Goal: Information Seeking & Learning: Find contact information

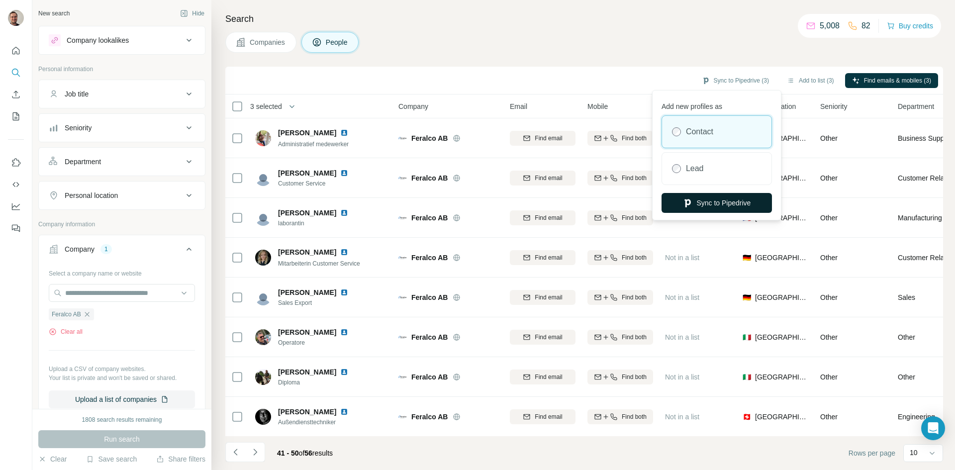
click at [729, 202] on button "Sync to Pipedrive" at bounding box center [716, 203] width 110 height 20
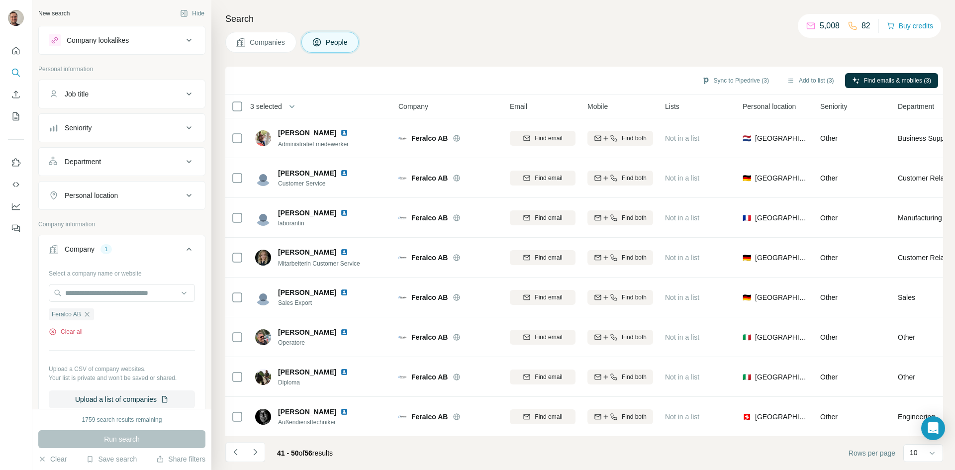
click at [74, 329] on button "Clear all" at bounding box center [66, 331] width 34 height 9
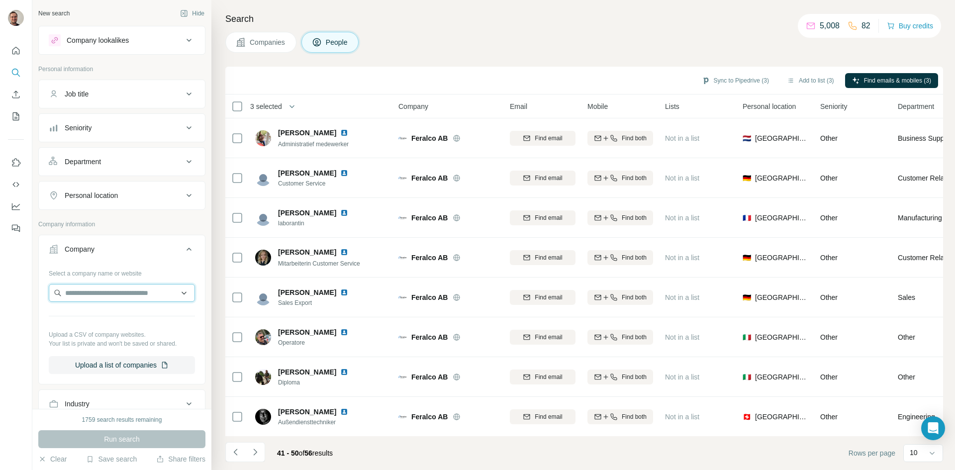
click at [88, 294] on input "text" at bounding box center [122, 293] width 146 height 18
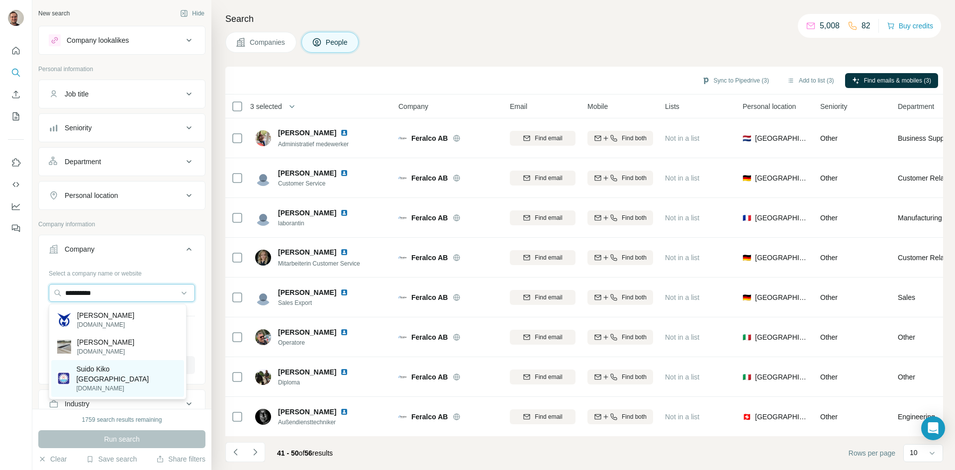
type input "**********"
click at [99, 368] on p "Suido Kiko [GEOGRAPHIC_DATA]" at bounding box center [127, 374] width 102 height 20
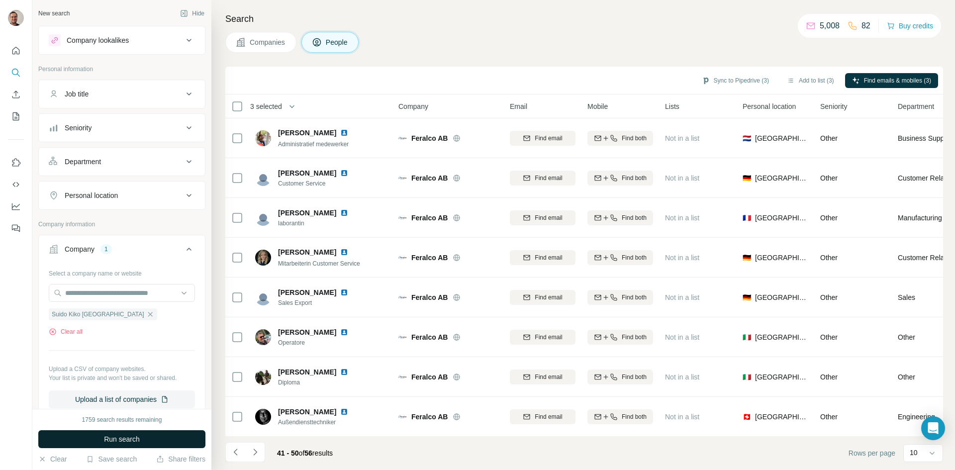
click at [131, 442] on span "Run search" at bounding box center [122, 439] width 36 height 10
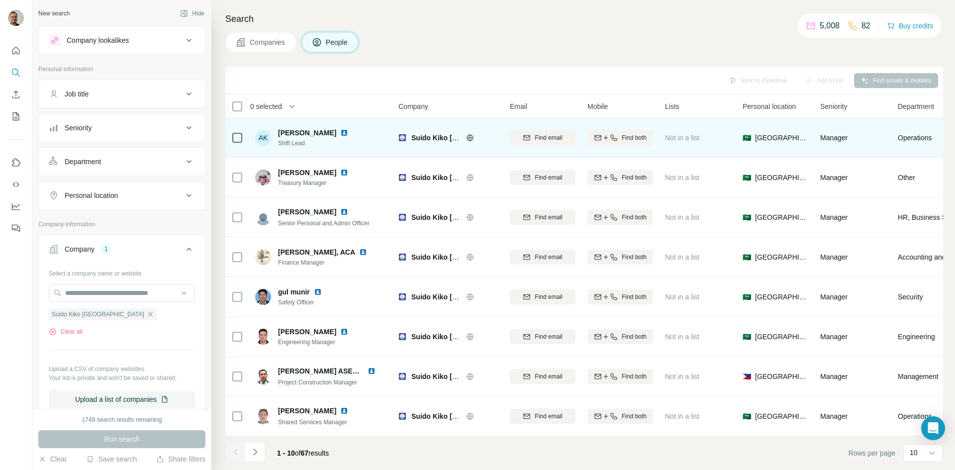
scroll to position [86, 0]
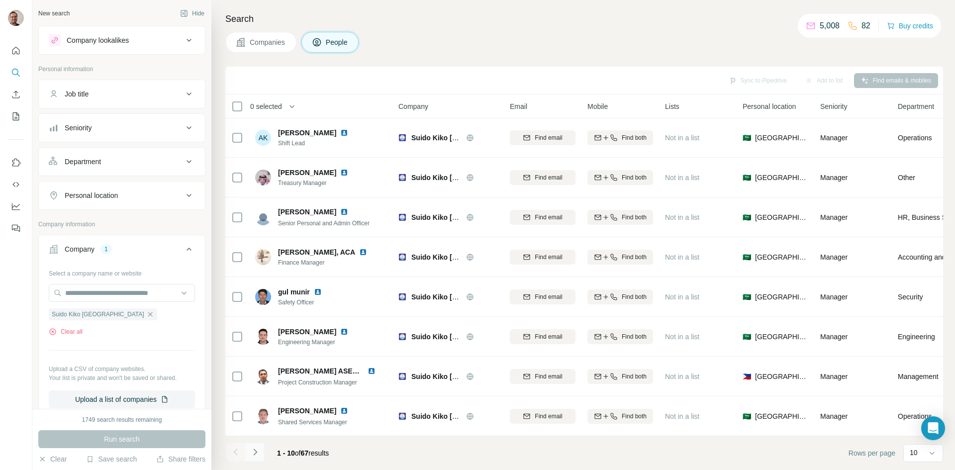
click at [254, 451] on icon "Navigate to next page" at bounding box center [255, 452] width 10 height 10
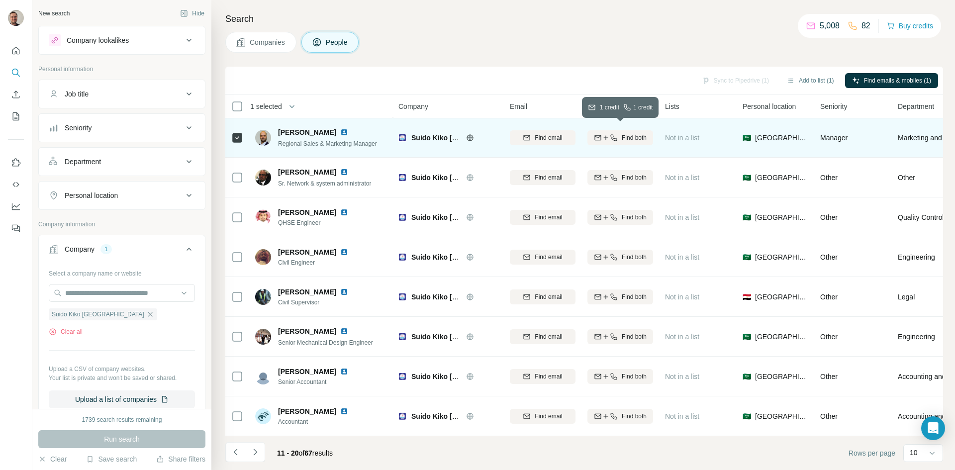
click at [638, 130] on button "Find both" at bounding box center [620, 137] width 66 height 15
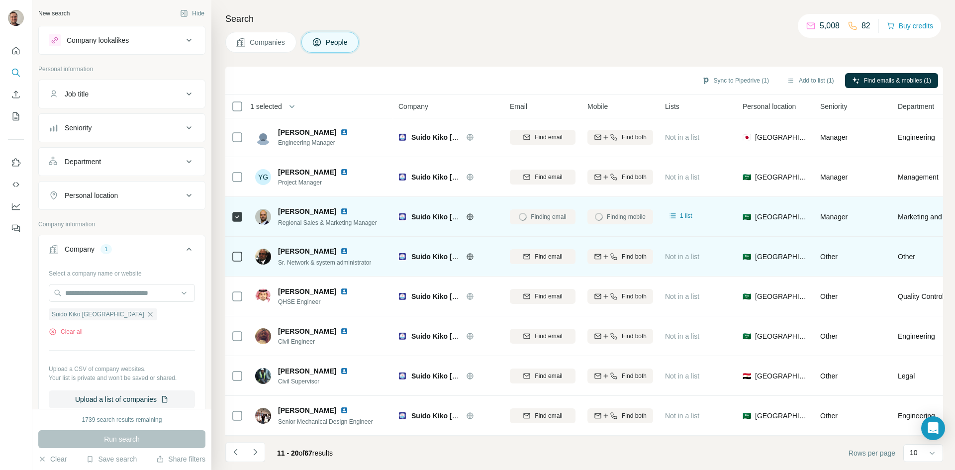
scroll to position [0, 0]
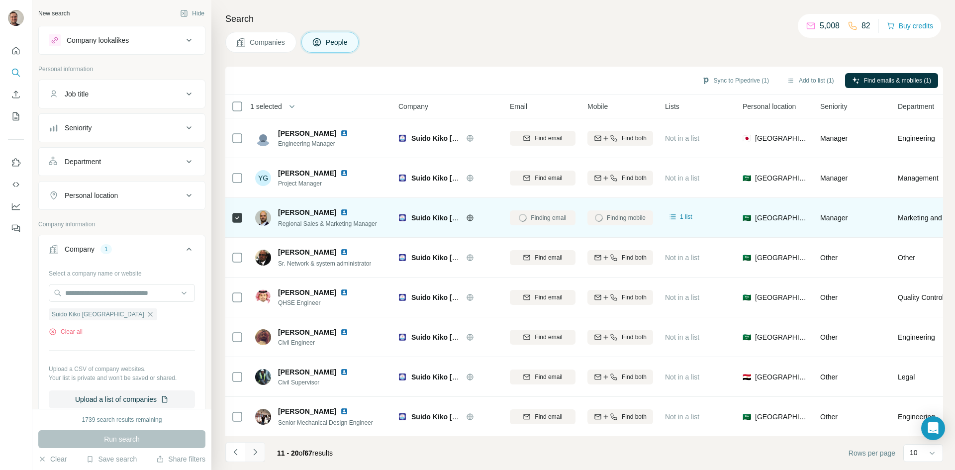
click at [257, 451] on icon "Navigate to next page" at bounding box center [255, 452] width 10 height 10
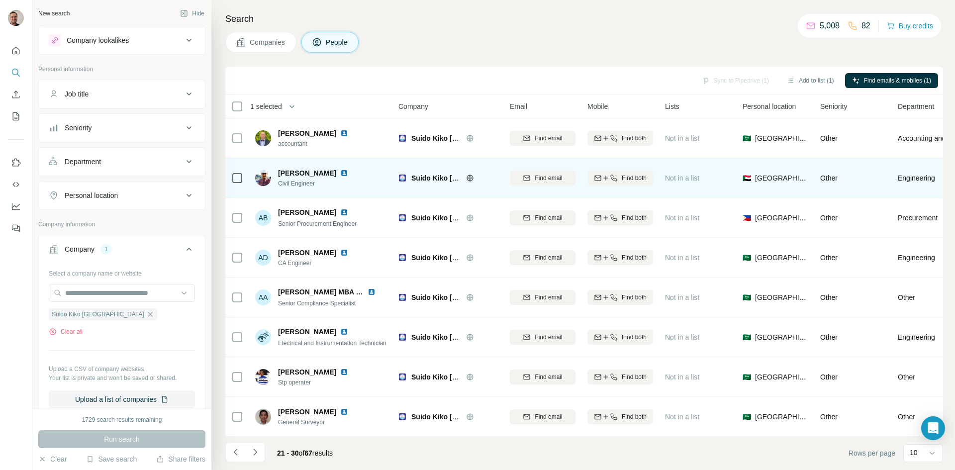
scroll to position [86, 0]
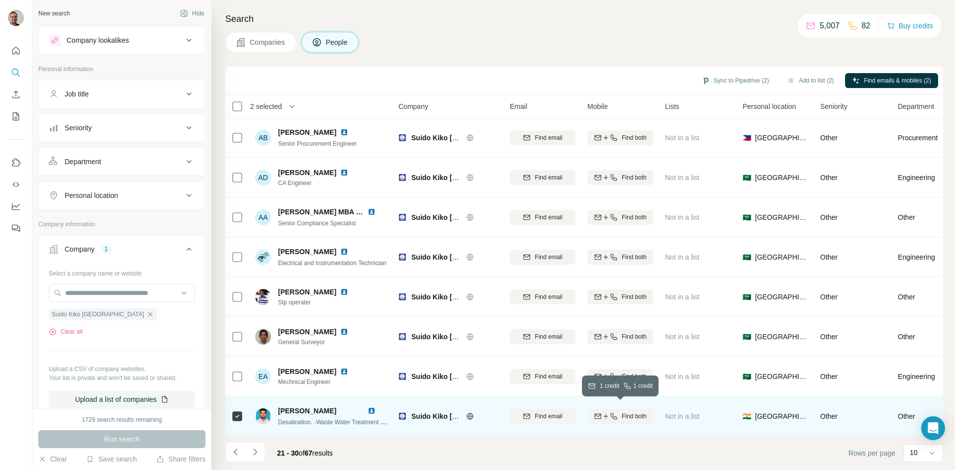
click at [626, 412] on span "Find both" at bounding box center [634, 416] width 25 height 9
click at [255, 454] on icon "Navigate to next page" at bounding box center [254, 452] width 3 height 6
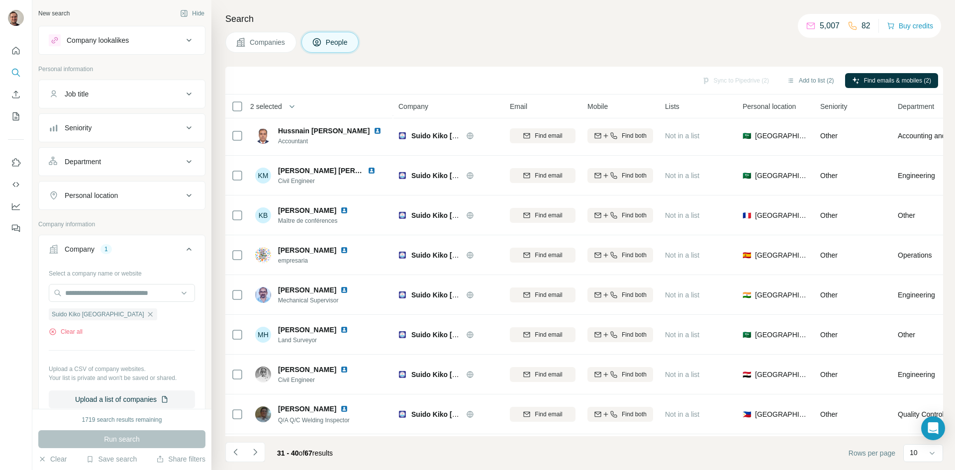
scroll to position [0, 0]
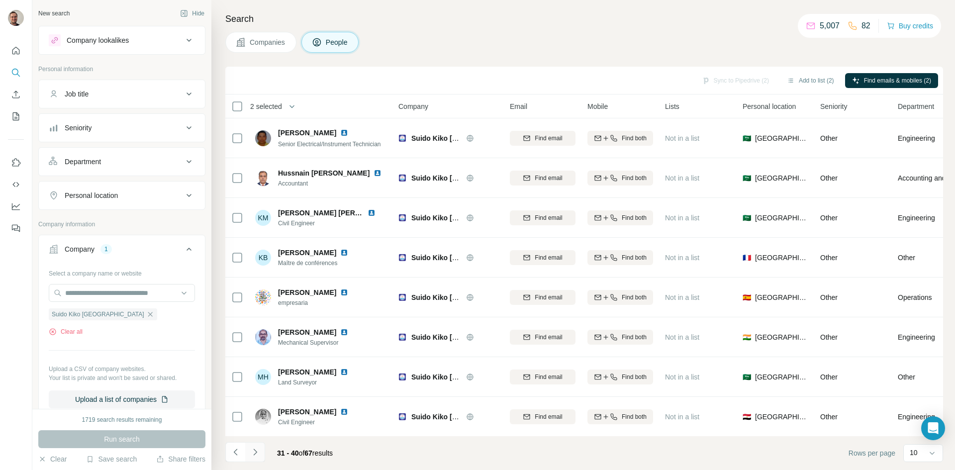
click at [254, 450] on icon "Navigate to next page" at bounding box center [254, 452] width 3 height 6
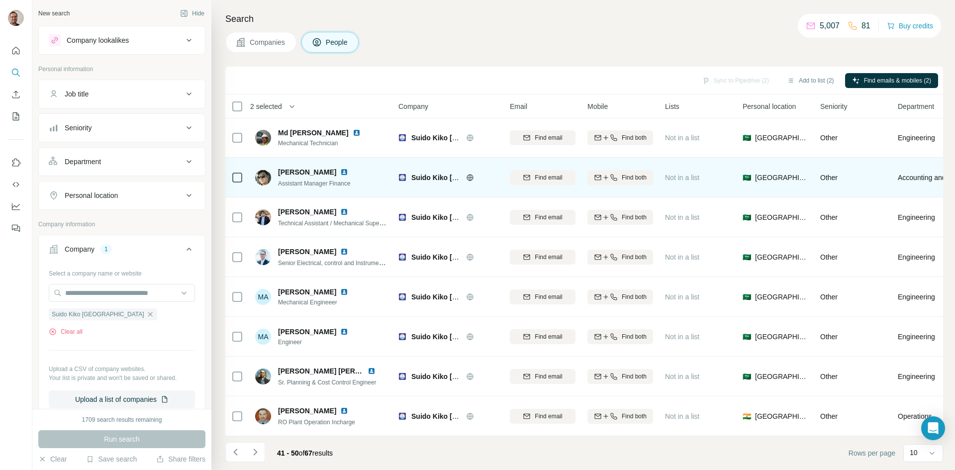
scroll to position [86, 0]
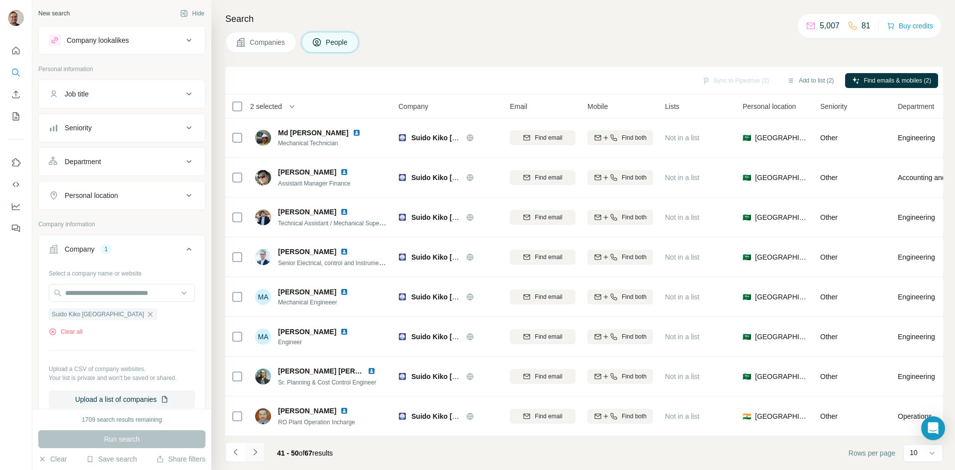
click at [254, 453] on icon "Navigate to next page" at bounding box center [255, 452] width 10 height 10
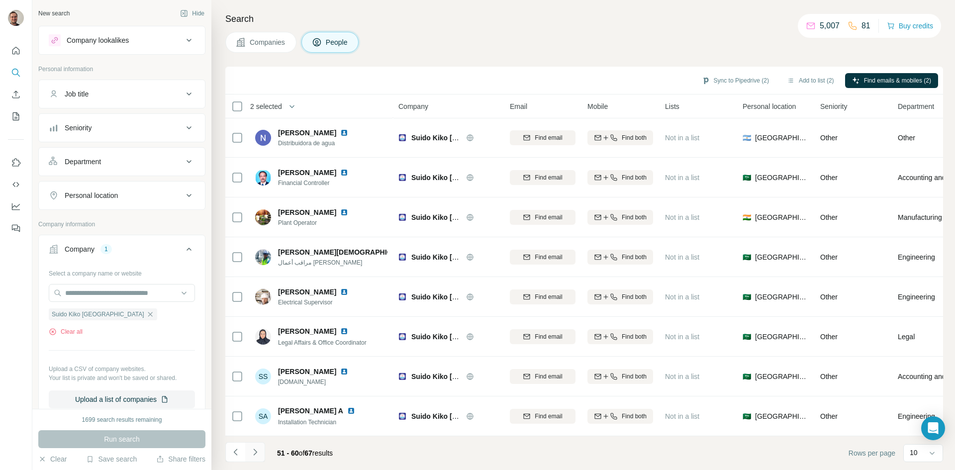
click at [256, 452] on icon "Navigate to next page" at bounding box center [254, 452] width 3 height 6
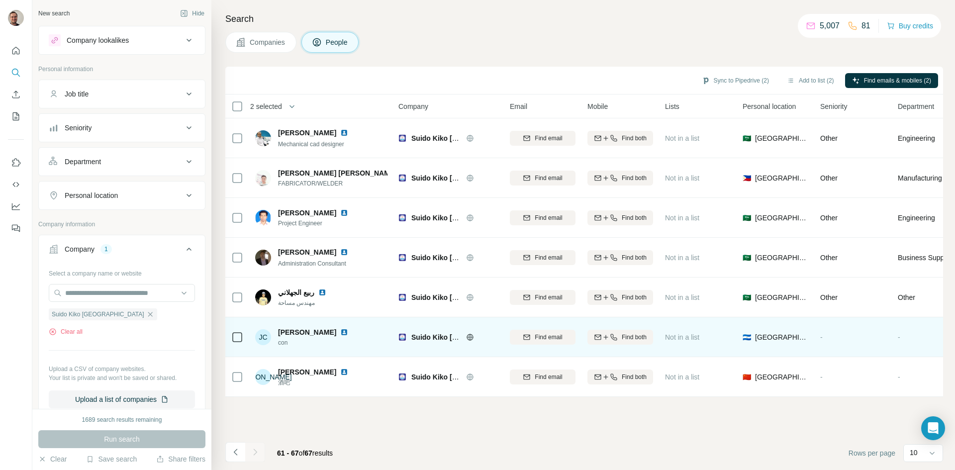
scroll to position [0, 0]
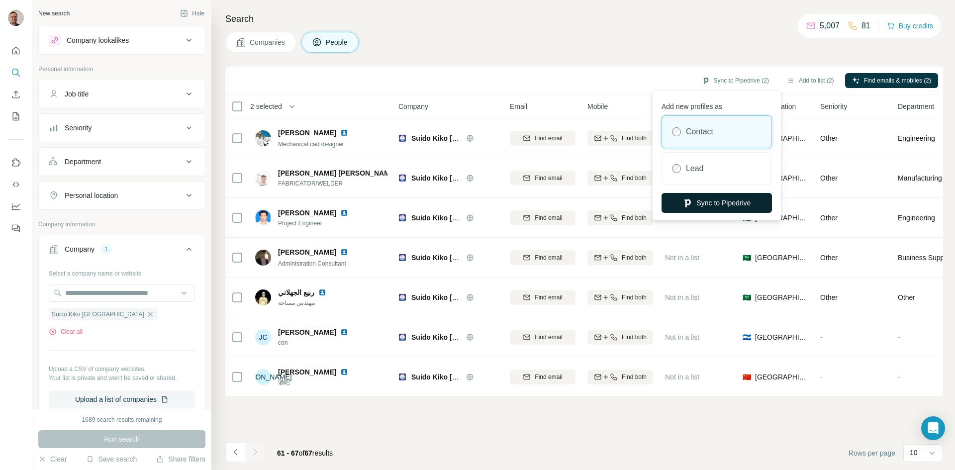
click at [730, 208] on button "Sync to Pipedrive" at bounding box center [716, 203] width 110 height 20
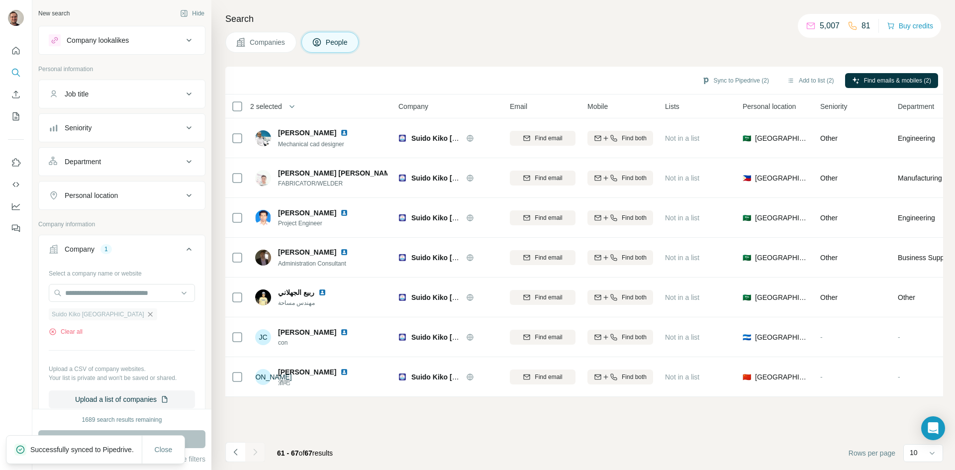
click at [148, 314] on icon "button" at bounding box center [150, 314] width 4 height 4
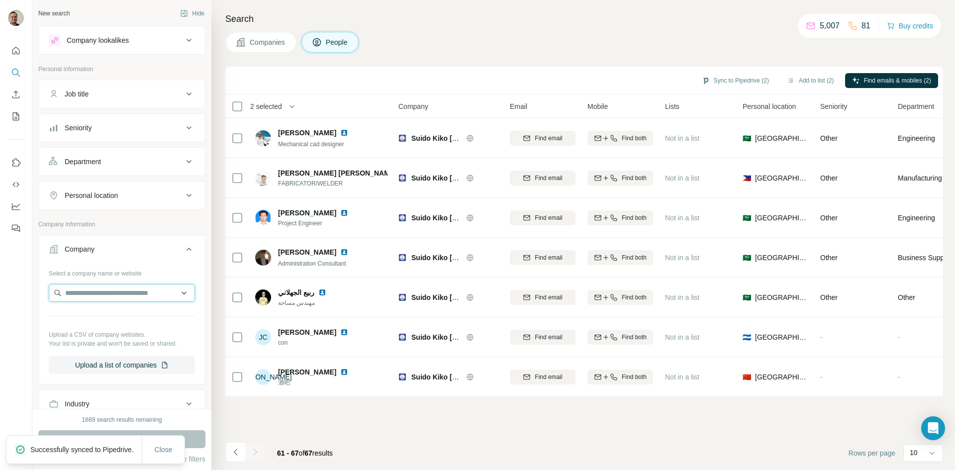
click at [117, 290] on input "text" at bounding box center [122, 293] width 146 height 18
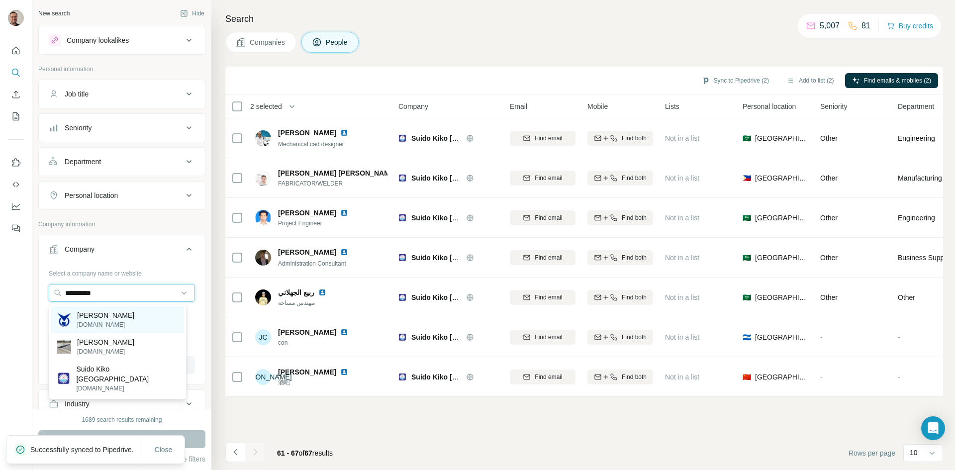
type input "**********"
click at [104, 315] on p "[PERSON_NAME]" at bounding box center [105, 315] width 57 height 10
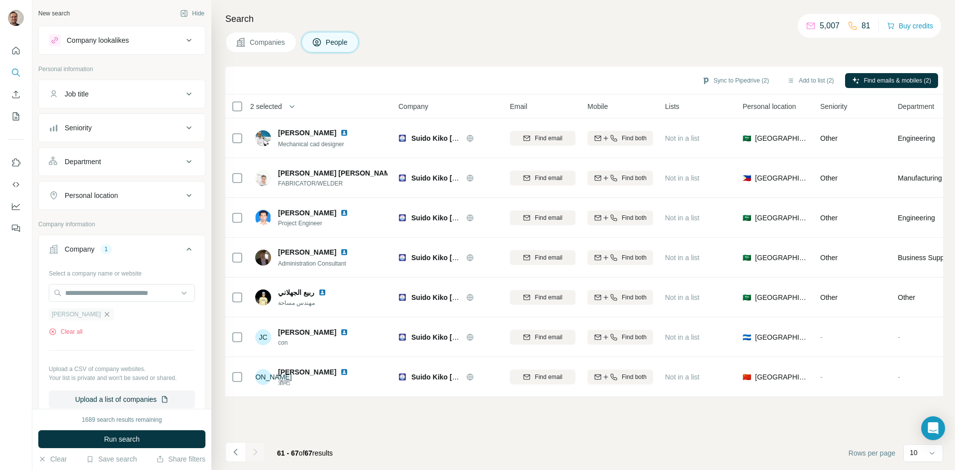
click at [103, 313] on icon "button" at bounding box center [107, 314] width 8 height 8
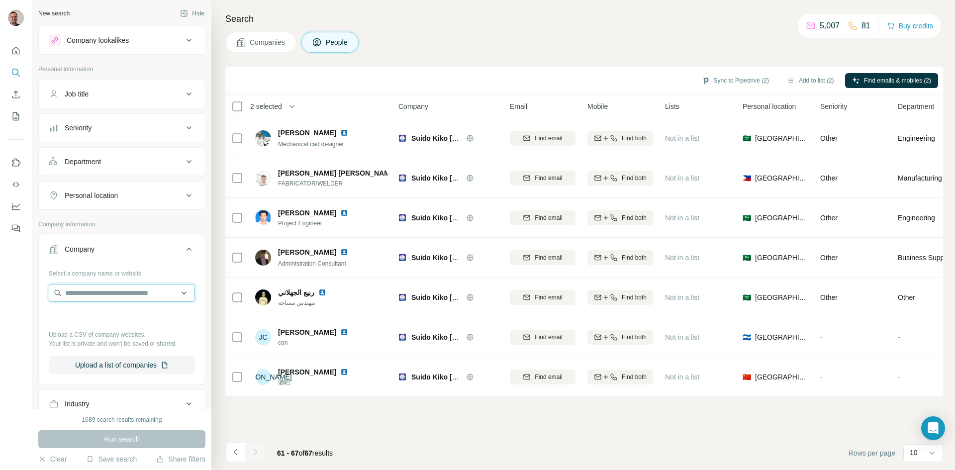
click at [87, 289] on input "text" at bounding box center [122, 293] width 146 height 18
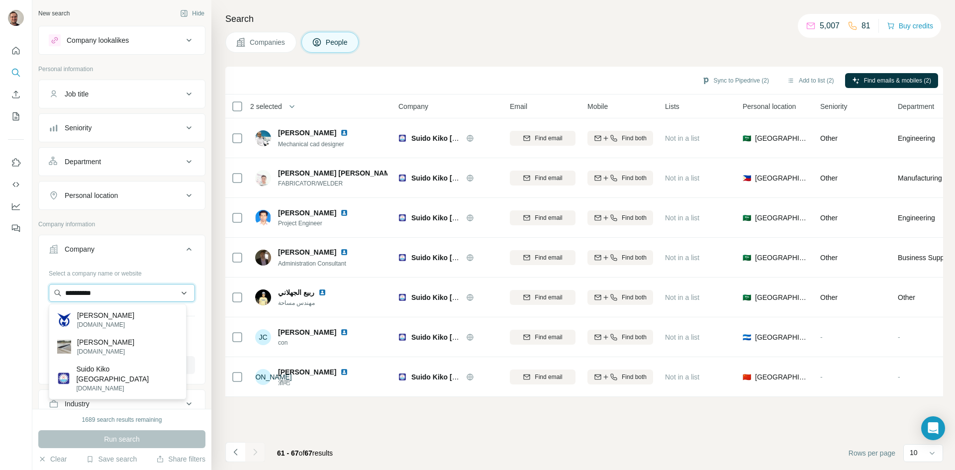
drag, startPoint x: 115, startPoint y: 292, endPoint x: 82, endPoint y: 289, distance: 33.5
click at [82, 289] on input "**********" at bounding box center [122, 293] width 146 height 18
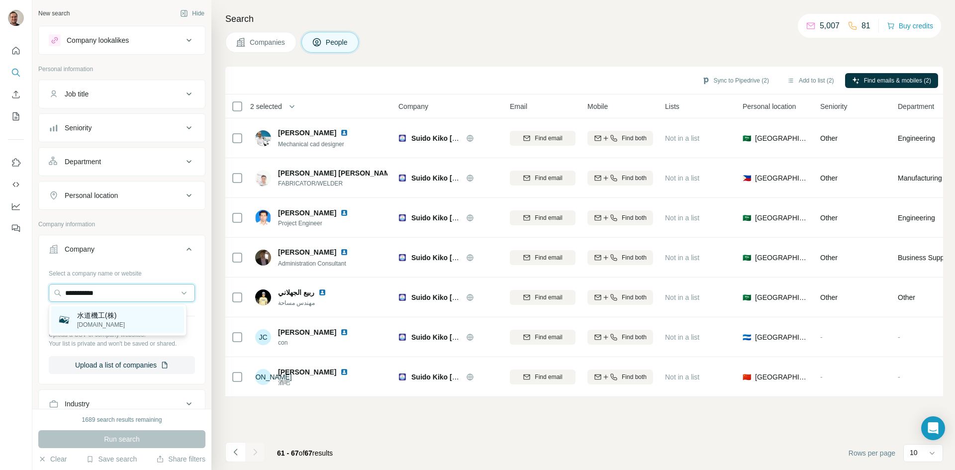
type input "**********"
click at [102, 320] on p "[DOMAIN_NAME]" at bounding box center [101, 324] width 48 height 9
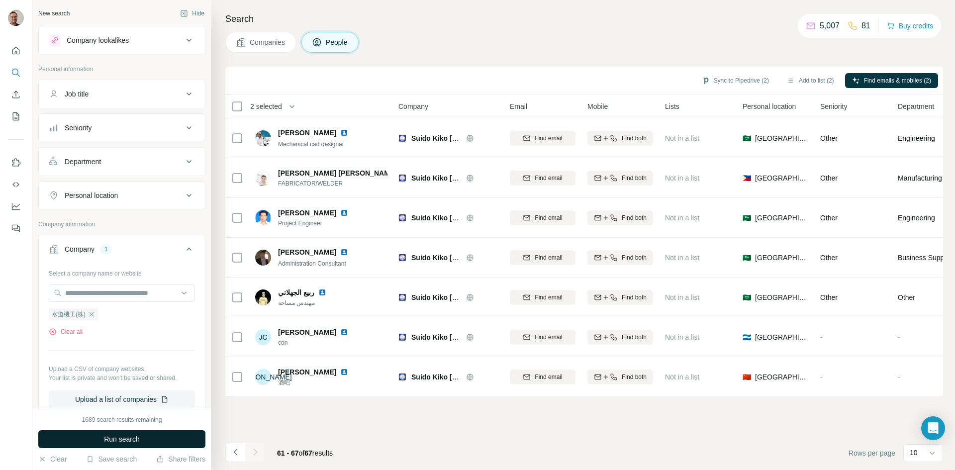
click at [119, 443] on span "Run search" at bounding box center [122, 439] width 36 height 10
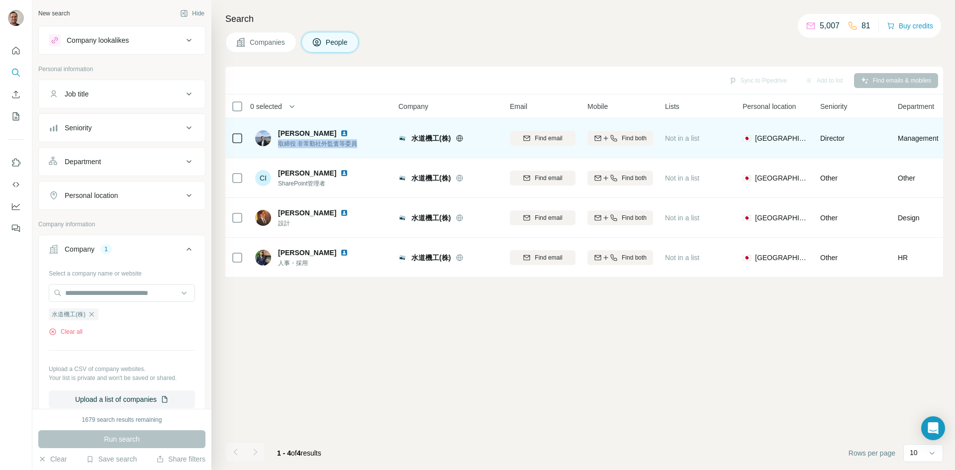
drag, startPoint x: 278, startPoint y: 142, endPoint x: 357, endPoint y: 146, distance: 79.2
click at [357, 146] on span "取締役 非常勤社外監査等委員" at bounding box center [319, 143] width 82 height 9
copy span "取締役 非常勤社外監査等委員"
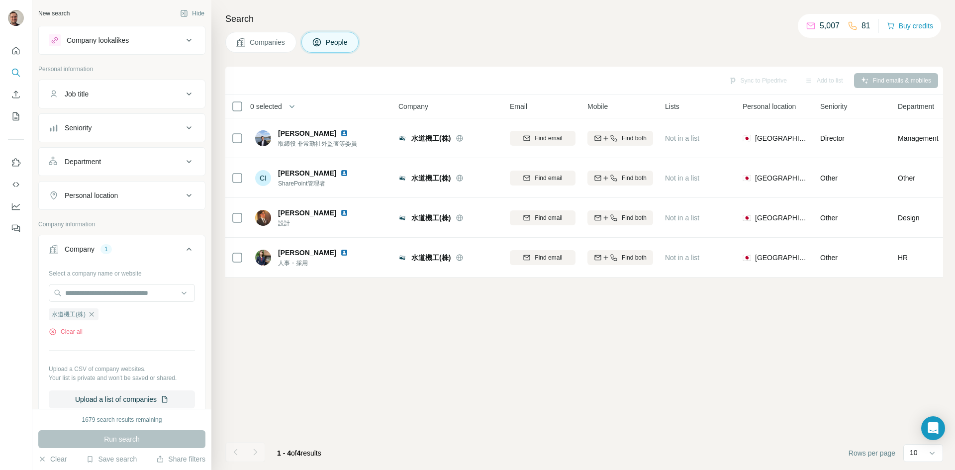
click at [85, 331] on div "Clear all" at bounding box center [122, 331] width 146 height 9
click at [76, 330] on button "Clear all" at bounding box center [66, 331] width 34 height 9
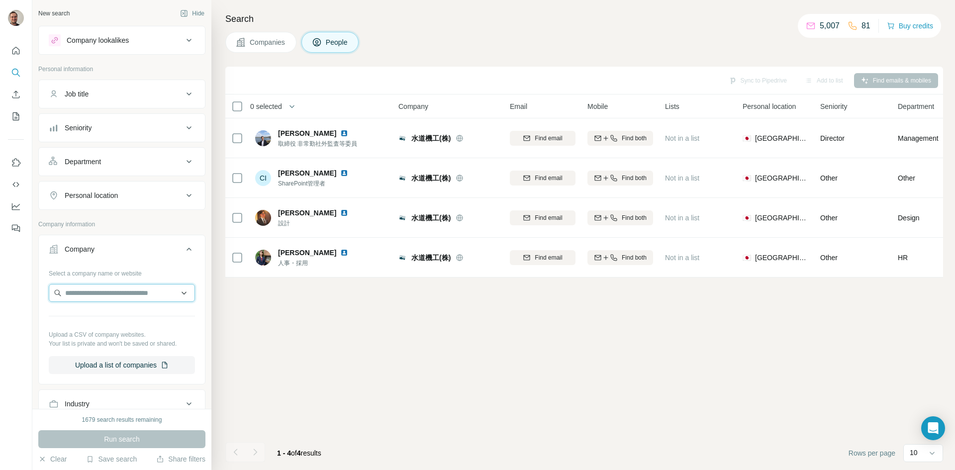
click at [84, 289] on input "text" at bounding box center [122, 293] width 146 height 18
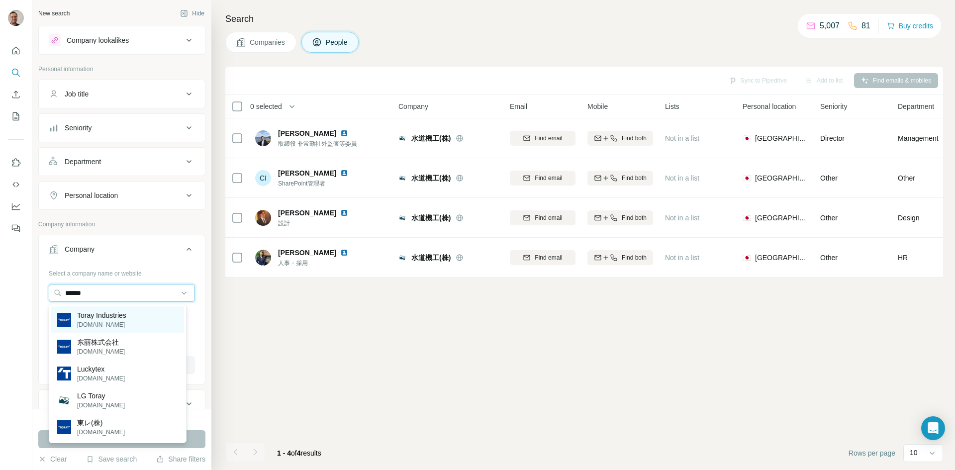
type input "******"
click at [117, 316] on p "Toray Industries" at bounding box center [101, 315] width 49 height 10
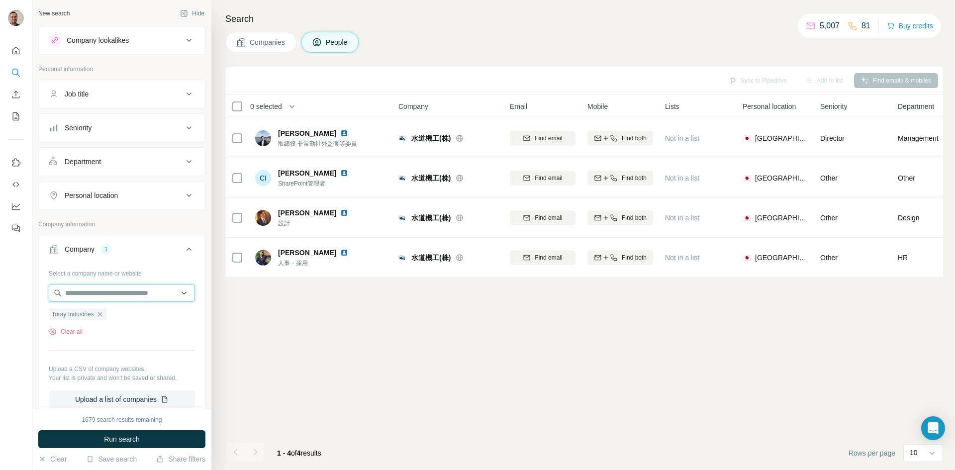
click at [130, 291] on input "text" at bounding box center [122, 293] width 146 height 18
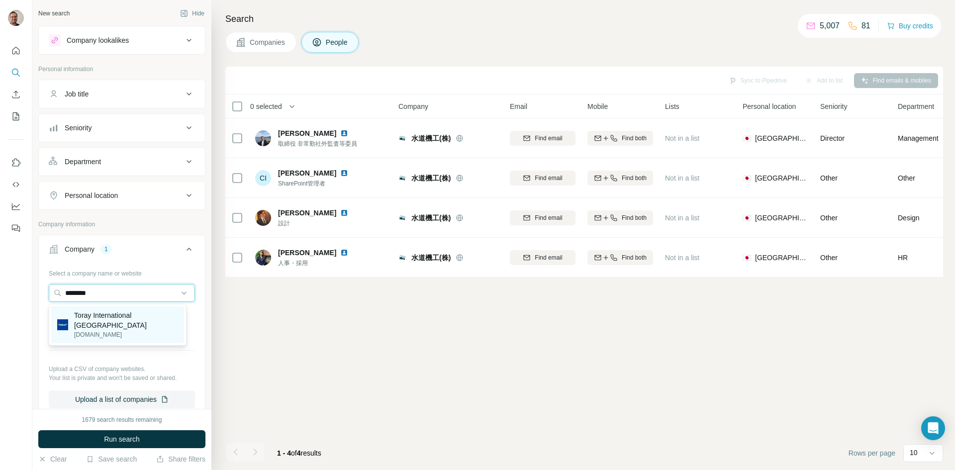
type input "********"
click at [120, 316] on p "Toray International [GEOGRAPHIC_DATA]" at bounding box center [126, 320] width 104 height 20
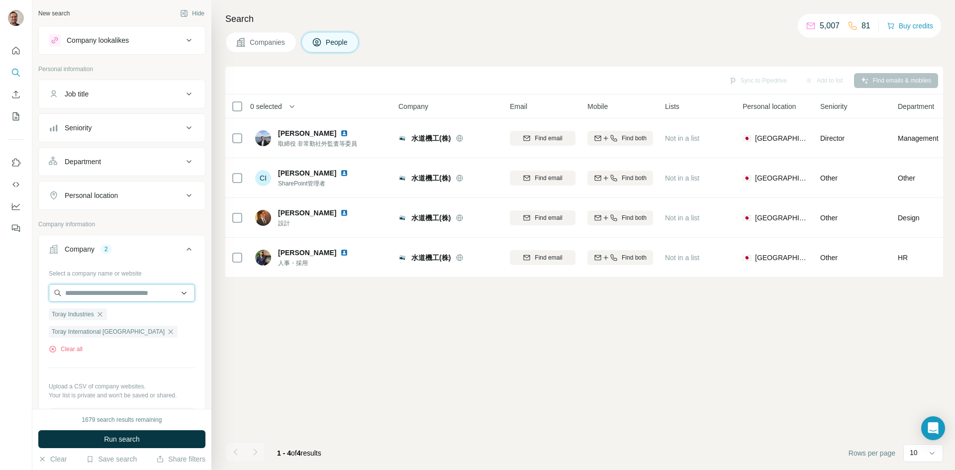
click at [118, 295] on input "text" at bounding box center [122, 293] width 146 height 18
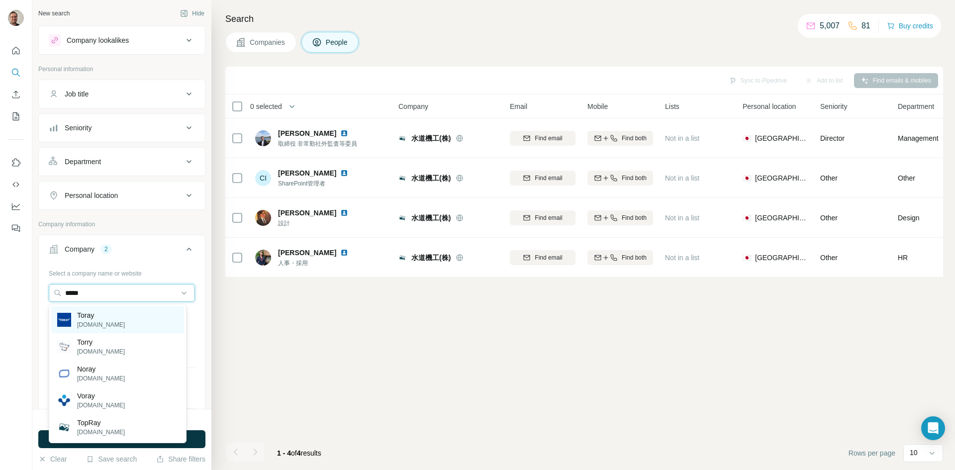
type input "*****"
click at [98, 322] on p "[DOMAIN_NAME]" at bounding box center [101, 324] width 48 height 9
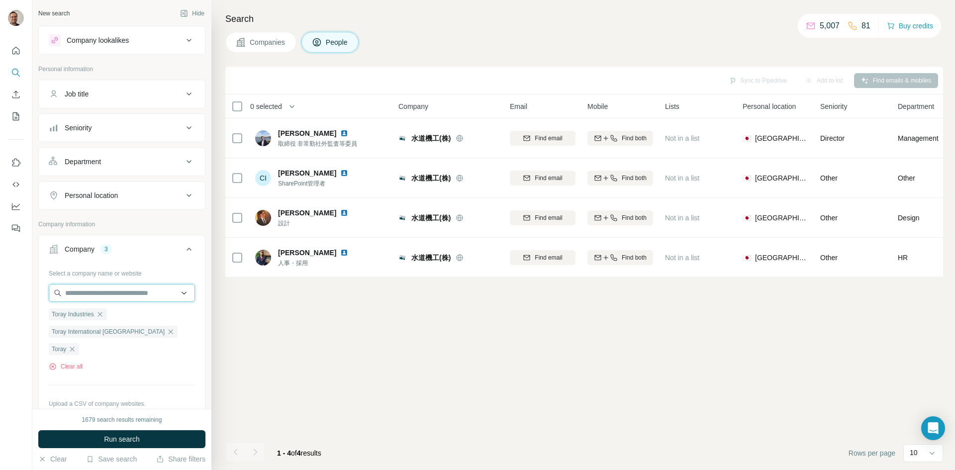
click at [118, 295] on input "text" at bounding box center [122, 293] width 146 height 18
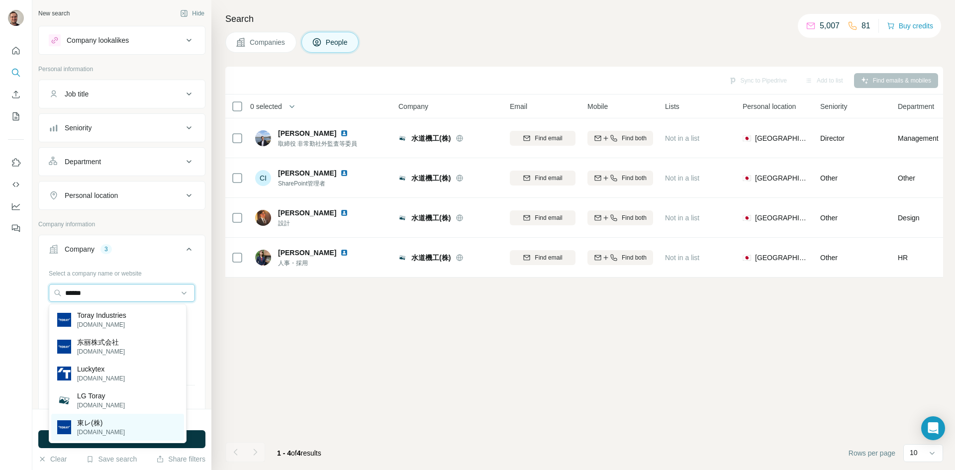
type input "******"
click at [94, 429] on p "[DOMAIN_NAME]" at bounding box center [101, 432] width 48 height 9
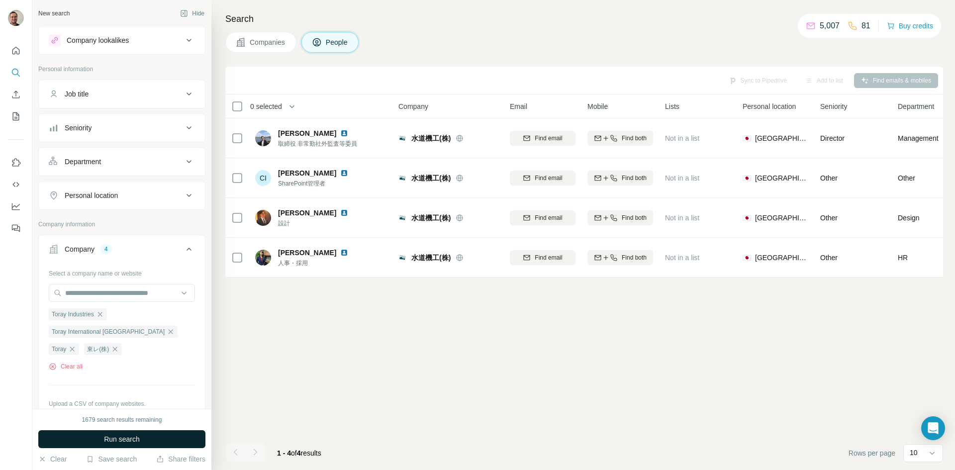
click at [135, 441] on span "Run search" at bounding box center [122, 439] width 36 height 10
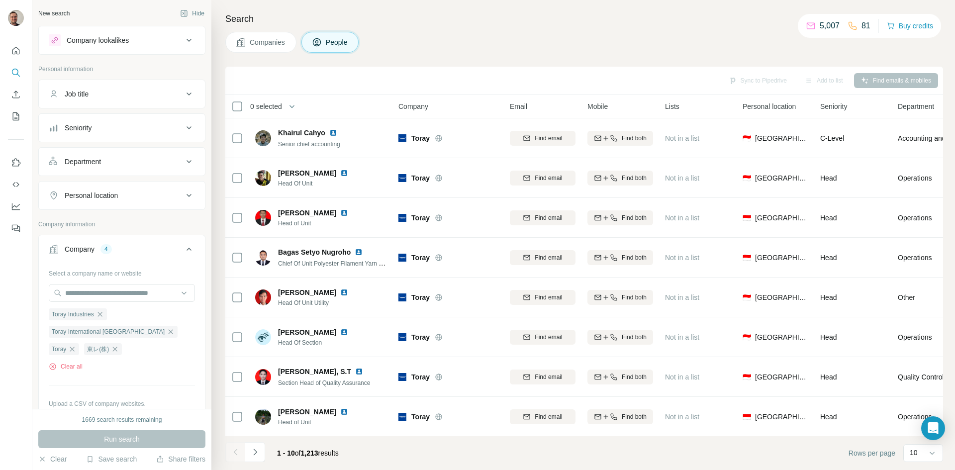
click at [117, 101] on button "Job title" at bounding box center [122, 94] width 166 height 24
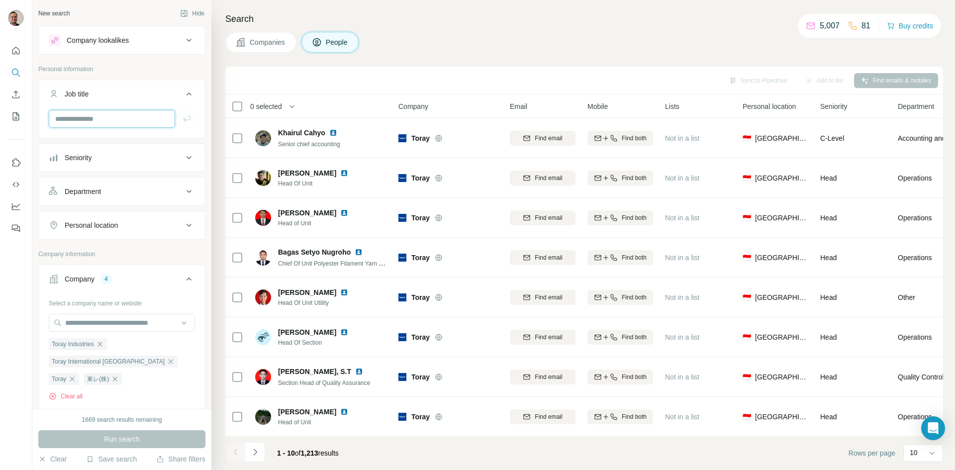
click at [105, 114] on input "text" at bounding box center [112, 119] width 126 height 18
type input "**********"
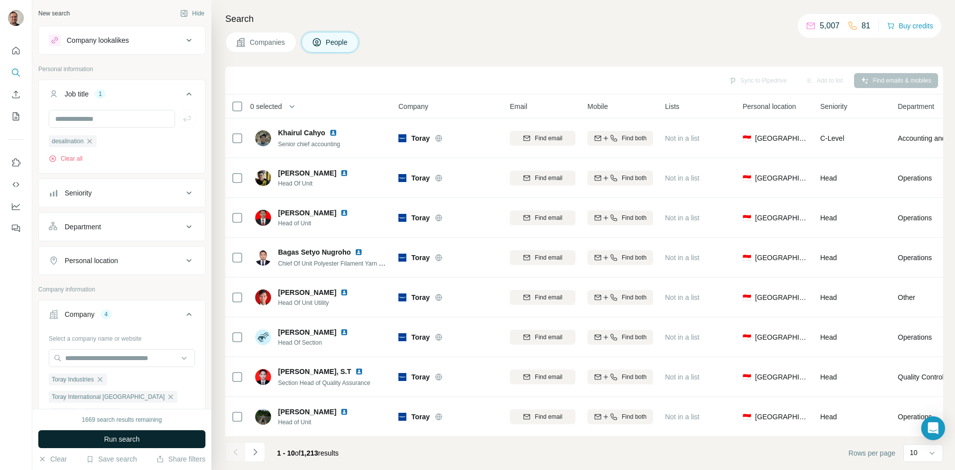
click at [143, 436] on button "Run search" at bounding box center [121, 439] width 167 height 18
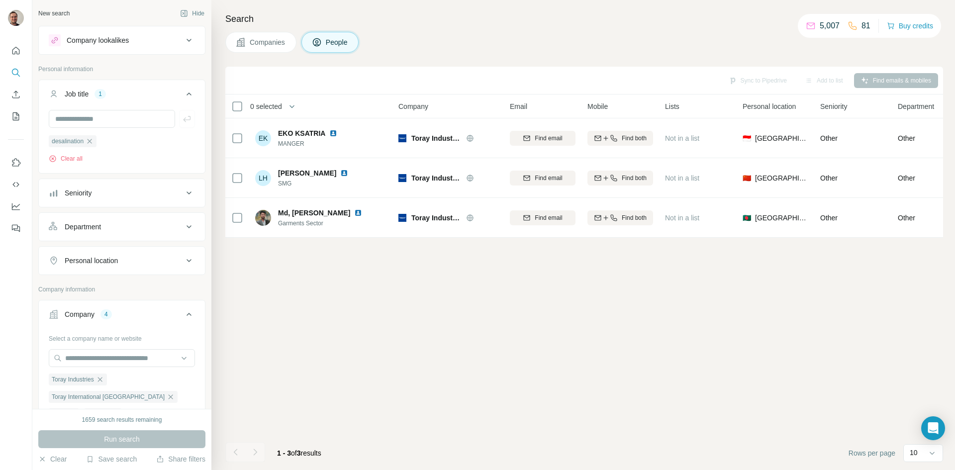
click at [89, 139] on icon "button" at bounding box center [90, 141] width 8 height 8
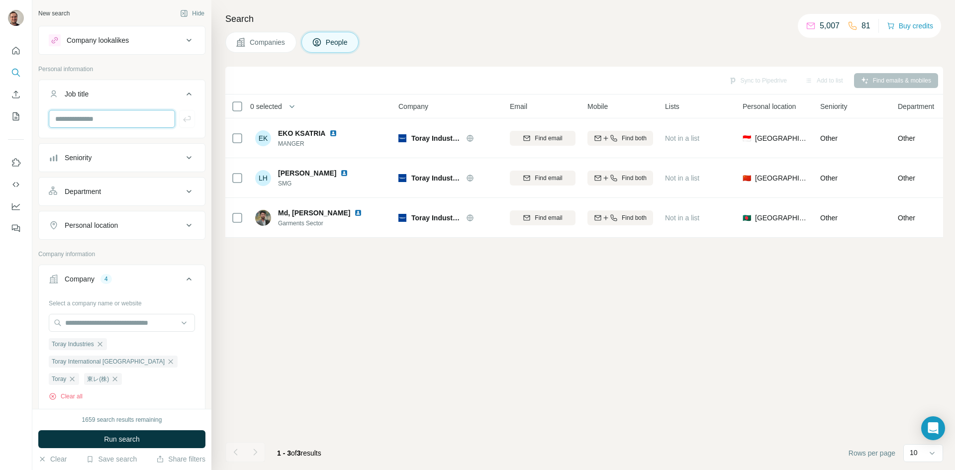
click at [94, 119] on input "text" at bounding box center [112, 119] width 126 height 18
type input "*********"
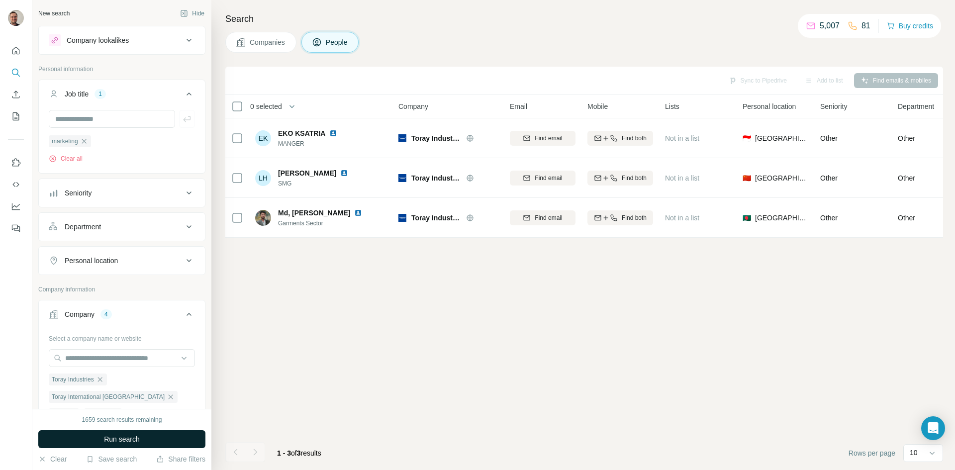
click at [128, 441] on span "Run search" at bounding box center [122, 439] width 36 height 10
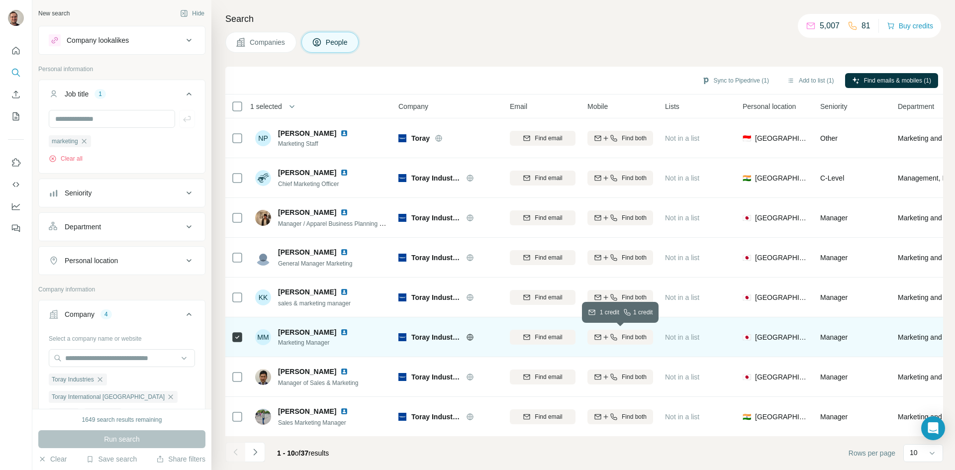
click at [627, 338] on span "Find both" at bounding box center [634, 337] width 25 height 9
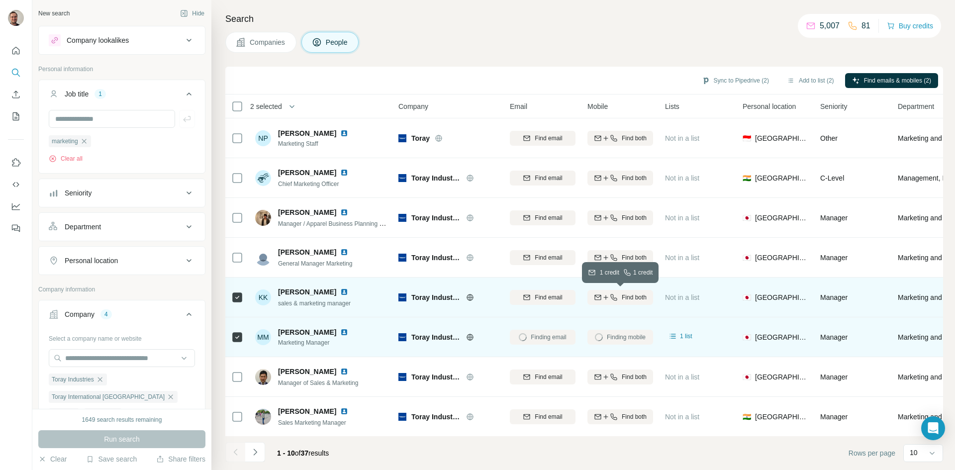
click at [636, 298] on span "Find both" at bounding box center [634, 297] width 25 height 9
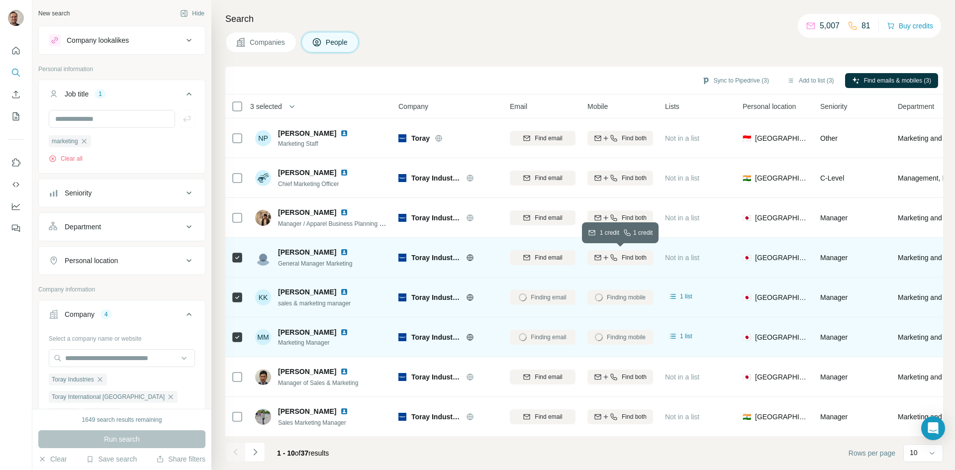
click at [630, 256] on span "Find both" at bounding box center [634, 257] width 25 height 9
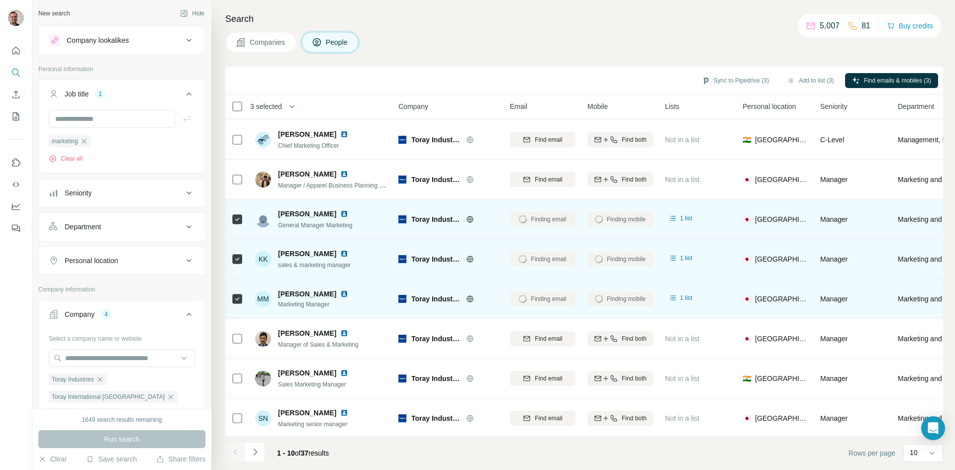
scroll to position [86, 0]
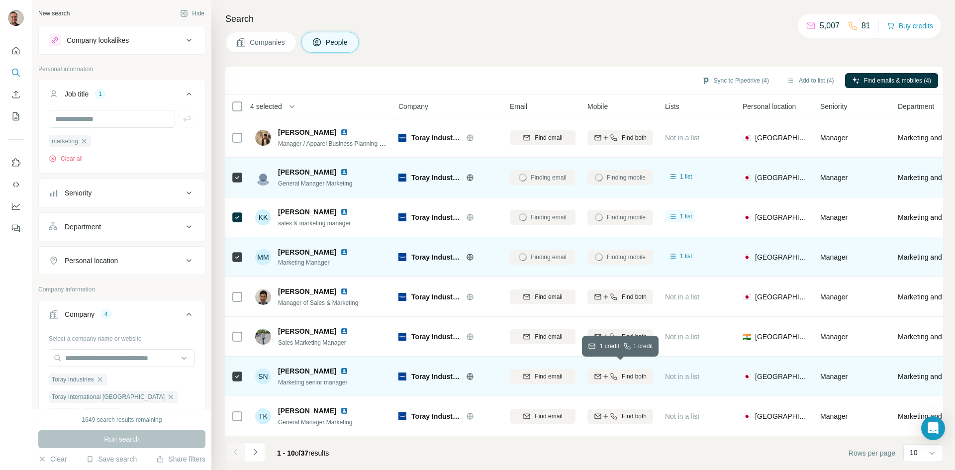
click at [634, 372] on span "Find both" at bounding box center [634, 376] width 25 height 9
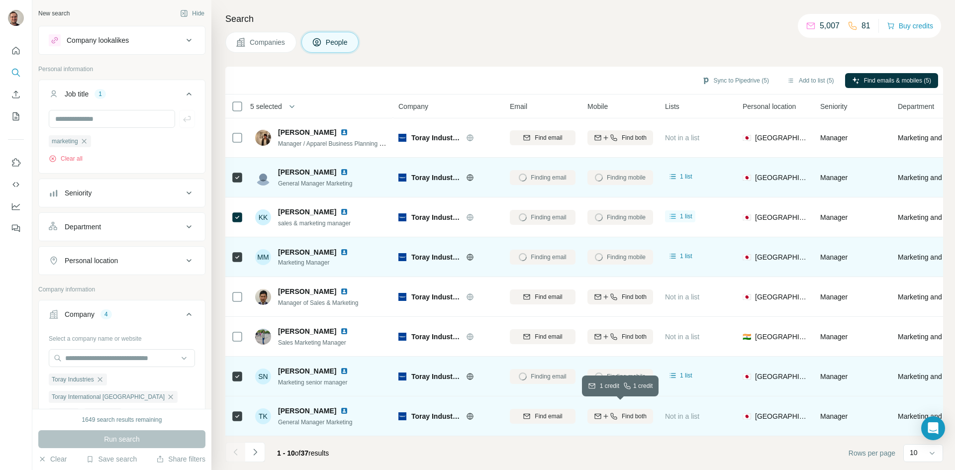
click at [637, 412] on span "Find both" at bounding box center [634, 416] width 25 height 9
click at [259, 455] on icon "Navigate to next page" at bounding box center [255, 452] width 10 height 10
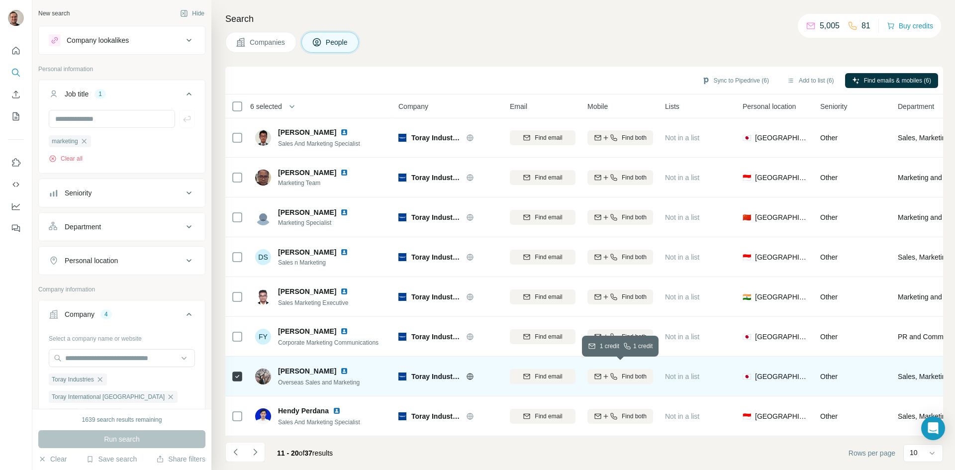
click at [637, 373] on span "Find both" at bounding box center [634, 376] width 25 height 9
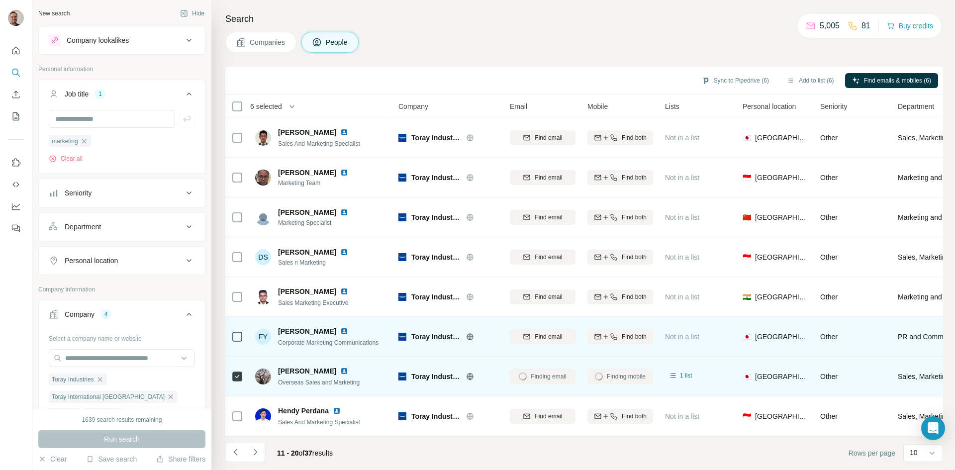
scroll to position [0, 0]
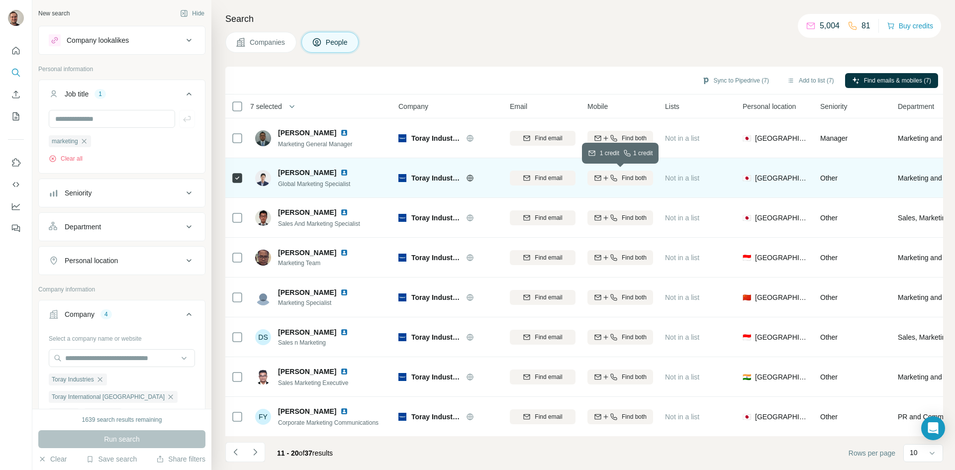
click at [639, 184] on button "Find both" at bounding box center [620, 178] width 66 height 15
click at [253, 453] on icon "Navigate to next page" at bounding box center [255, 452] width 10 height 10
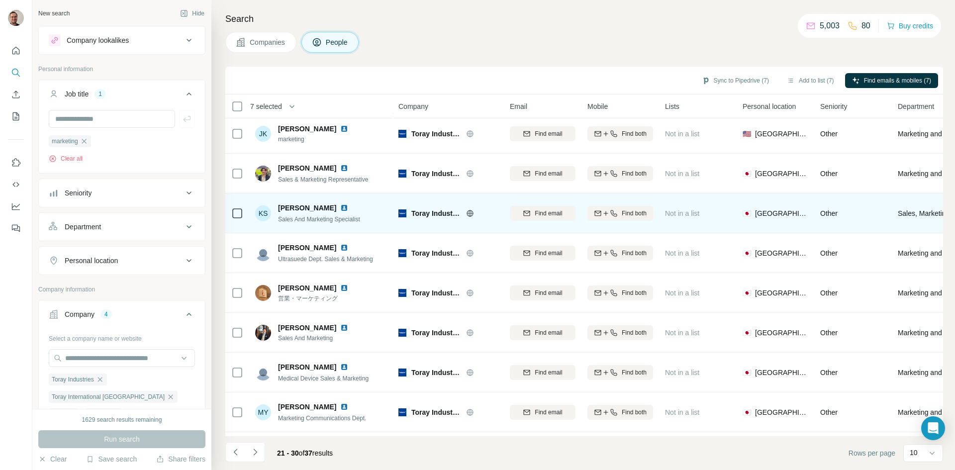
scroll to position [86, 0]
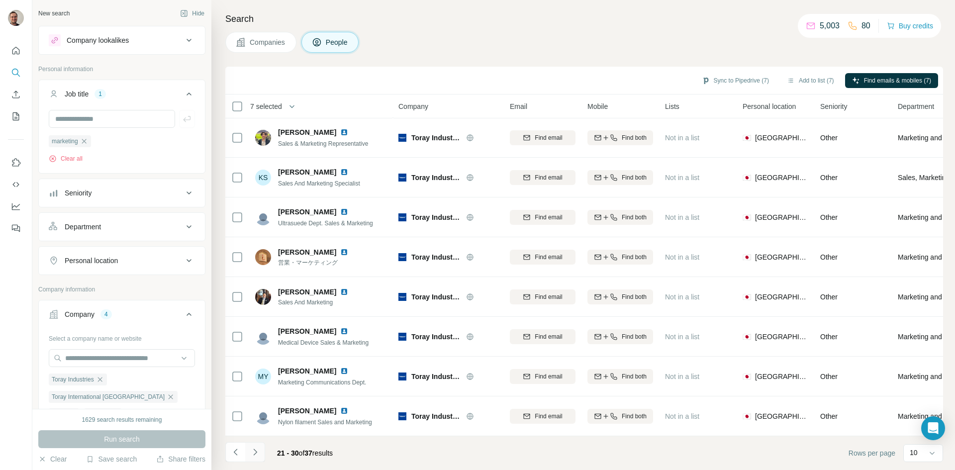
click at [258, 448] on icon "Navigate to next page" at bounding box center [255, 452] width 10 height 10
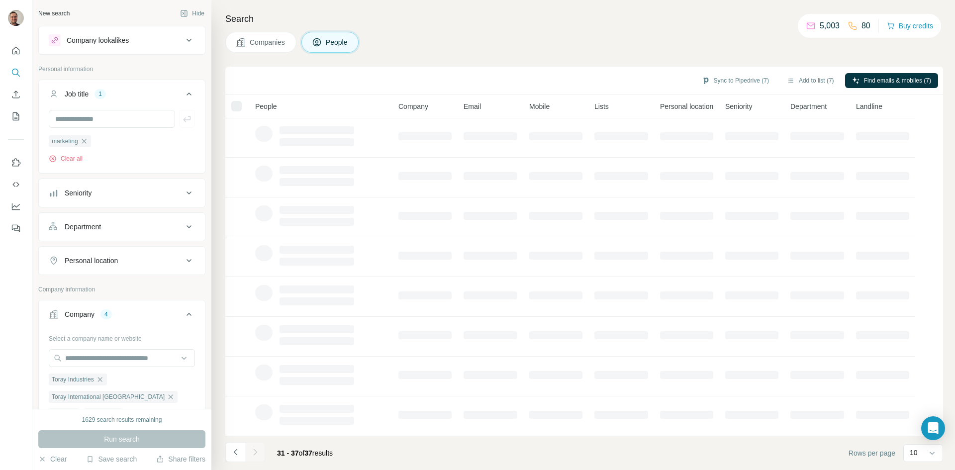
scroll to position [0, 0]
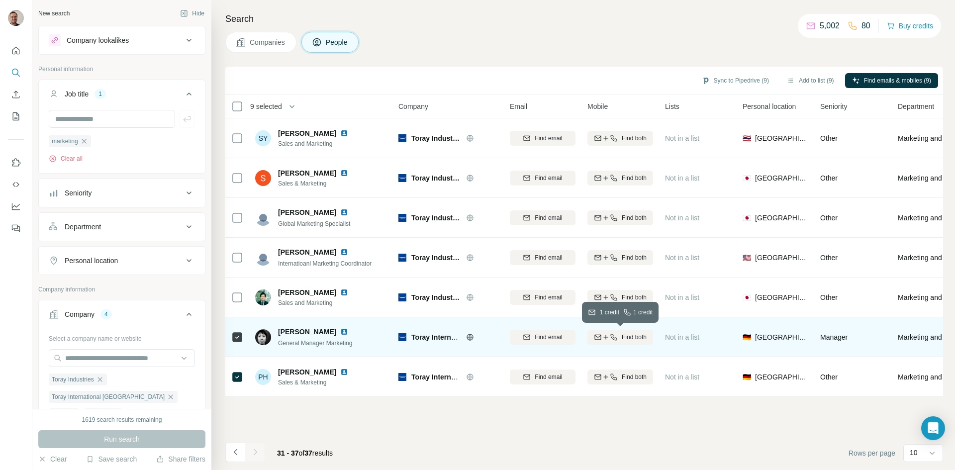
click at [635, 340] on span "Find both" at bounding box center [634, 337] width 25 height 9
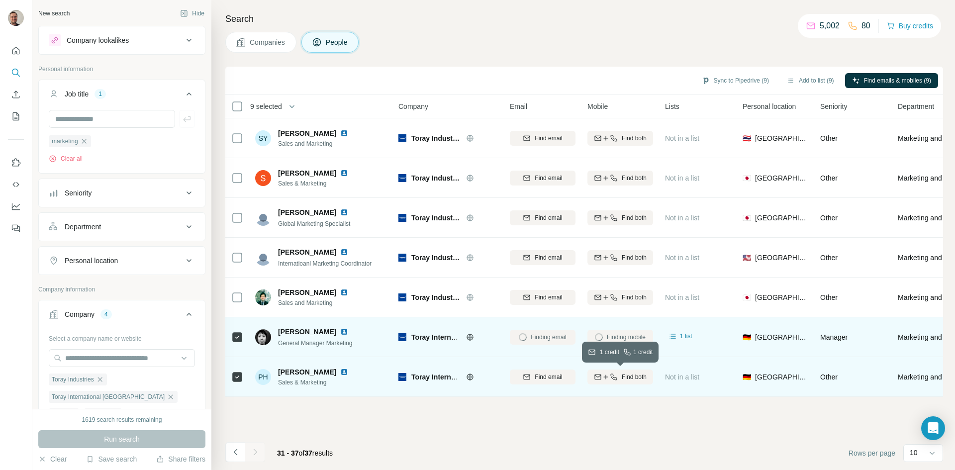
click at [636, 381] on button "Find both" at bounding box center [620, 377] width 66 height 15
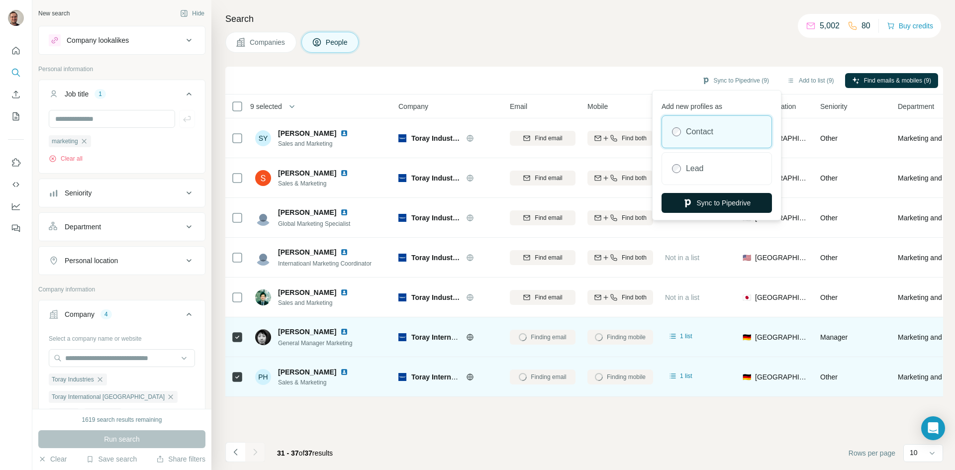
click at [739, 199] on button "Sync to Pipedrive" at bounding box center [716, 203] width 110 height 20
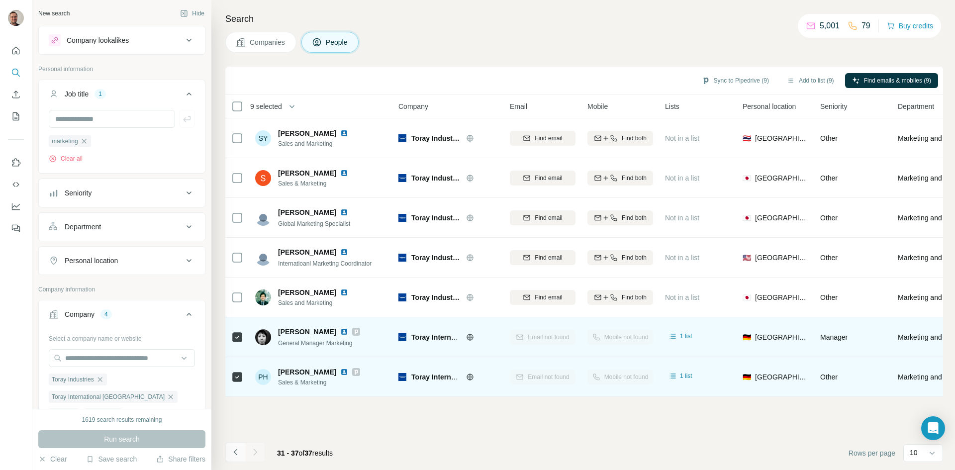
click at [237, 453] on icon "Navigate to previous page" at bounding box center [236, 452] width 10 height 10
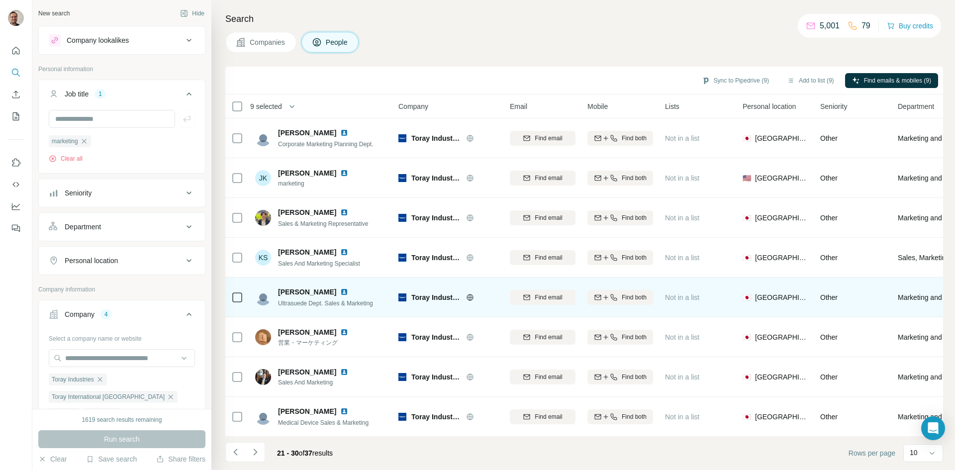
scroll to position [86, 0]
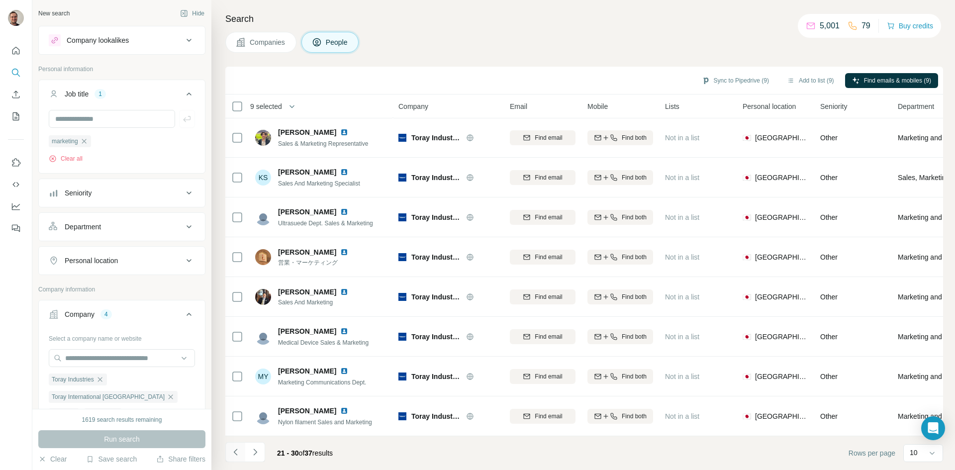
click at [238, 450] on icon "Navigate to previous page" at bounding box center [236, 452] width 10 height 10
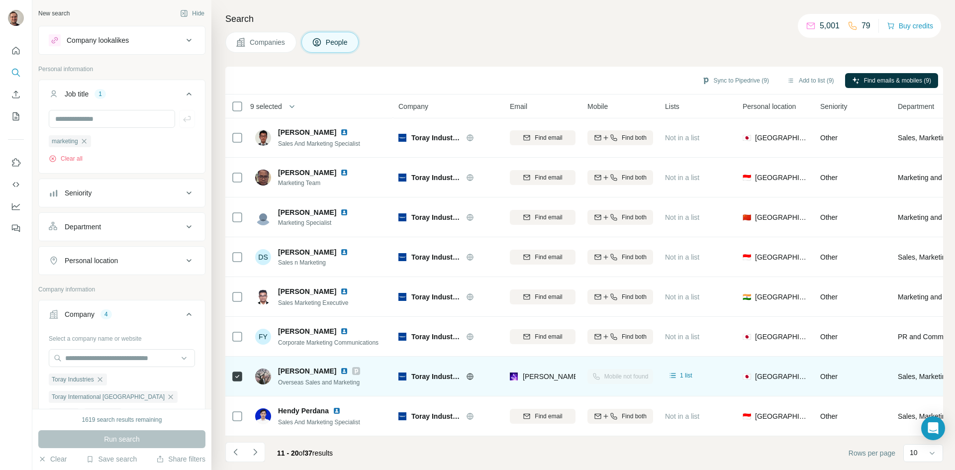
scroll to position [0, 0]
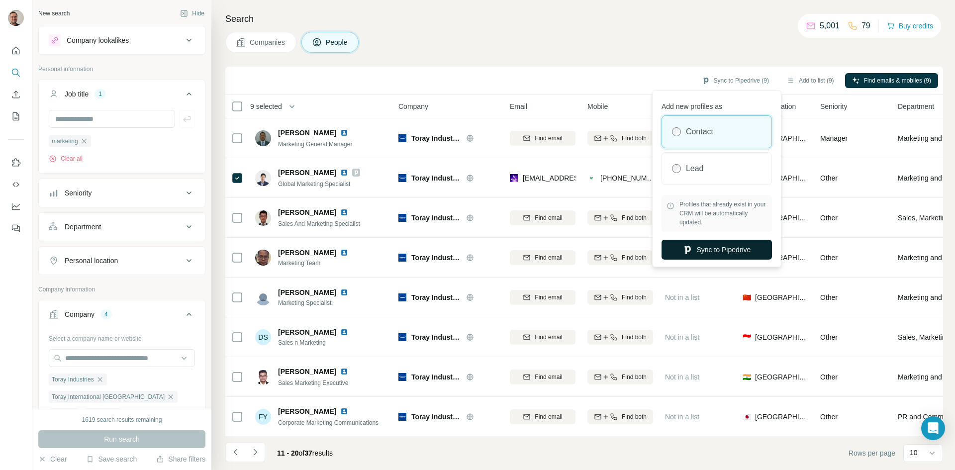
click at [718, 247] on button "Sync to Pipedrive" at bounding box center [716, 250] width 110 height 20
